Goal: Task Accomplishment & Management: Use online tool/utility

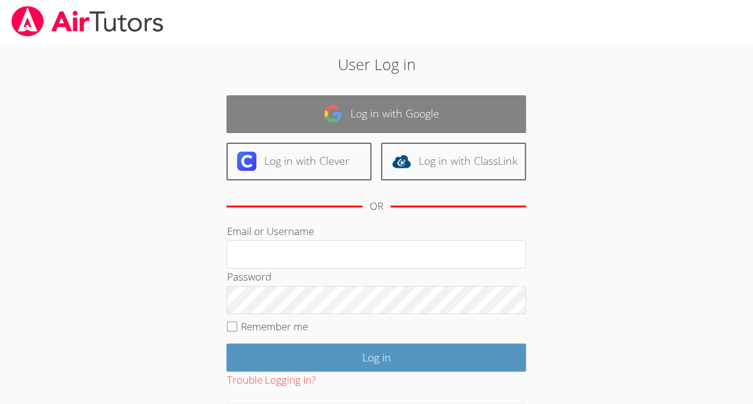
click at [347, 122] on link "Log in with Google" at bounding box center [375, 114] width 299 height 38
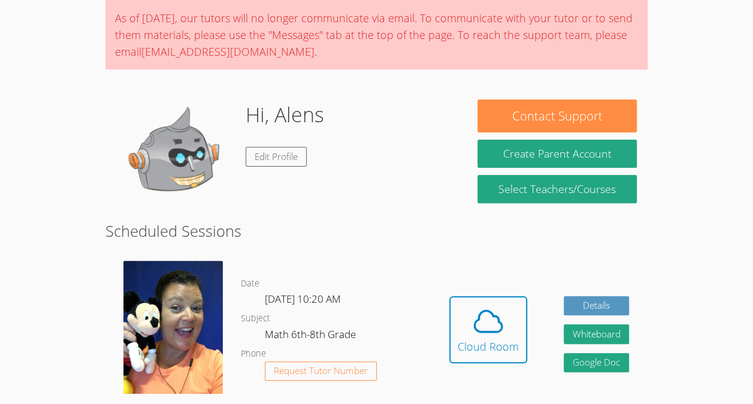
scroll to position [95, 0]
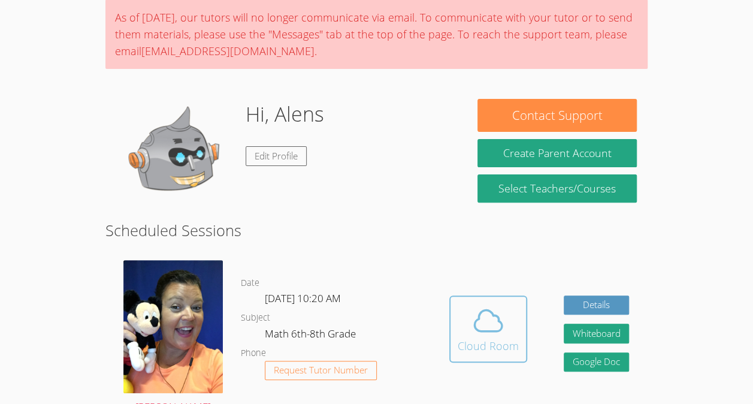
click at [496, 316] on icon at bounding box center [488, 320] width 28 height 21
click at [479, 334] on icon at bounding box center [488, 321] width 34 height 34
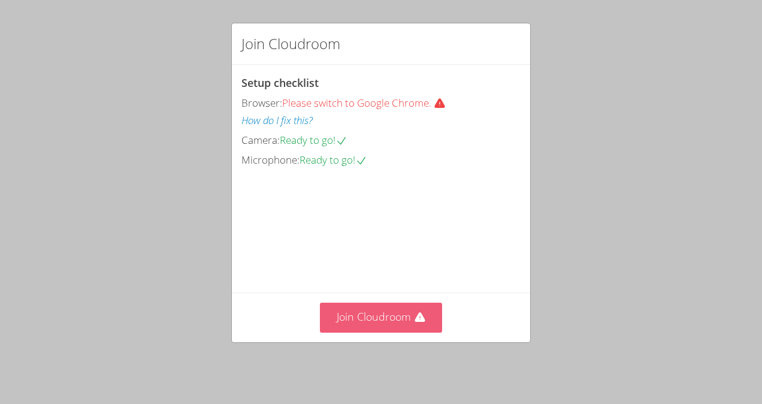
click at [405, 324] on button "Join Cloudroom" at bounding box center [381, 316] width 123 height 29
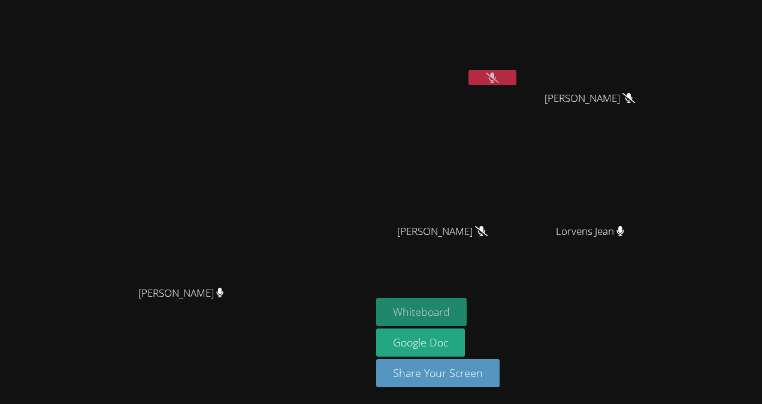
click at [466, 314] on button "Whiteboard" at bounding box center [421, 312] width 90 height 28
click at [516, 75] on button at bounding box center [492, 77] width 48 height 15
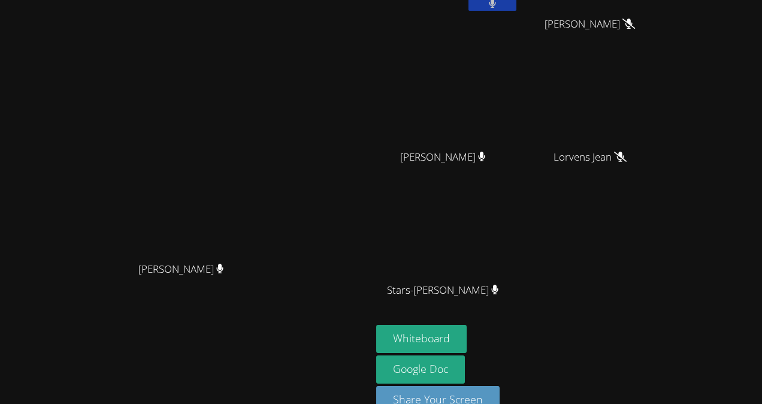
scroll to position [77, 0]
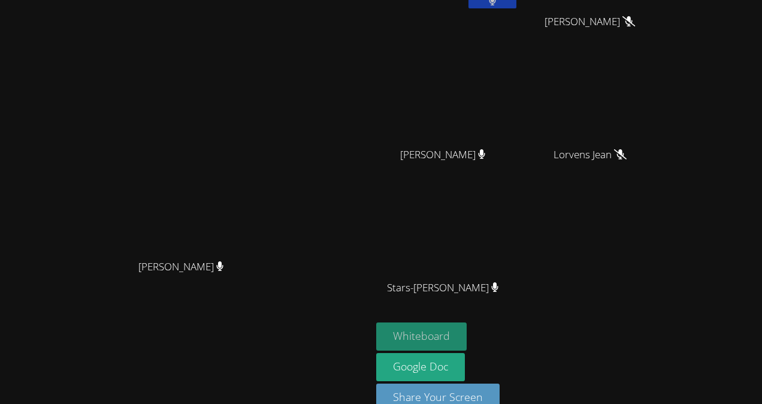
click at [466, 340] on button "Whiteboard" at bounding box center [421, 336] width 90 height 28
